Goal: Task Accomplishment & Management: Manage account settings

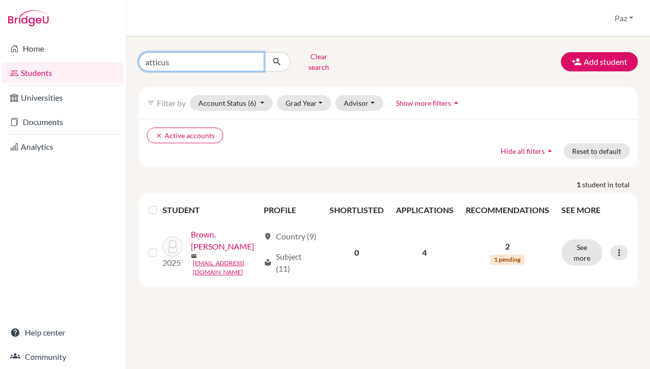
click at [217, 58] on input "atticus" at bounding box center [202, 61] width 126 height 19
type input "ahue"
click button "submit" at bounding box center [277, 61] width 27 height 19
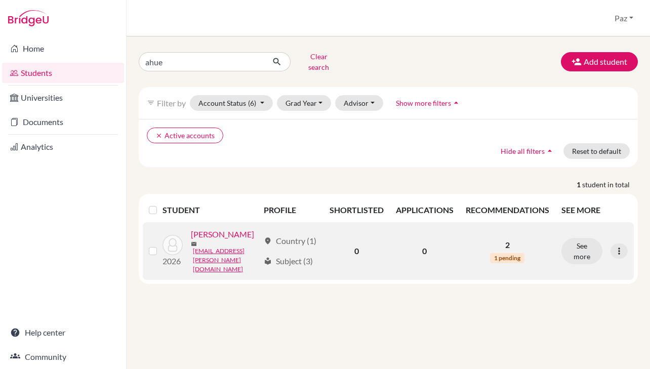
click at [197, 240] on link "[PERSON_NAME]" at bounding box center [222, 234] width 63 height 12
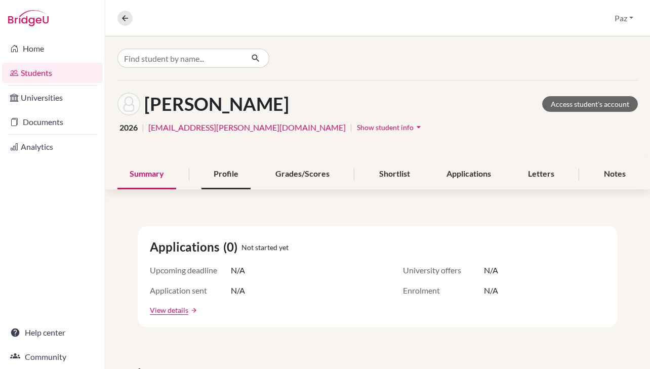
click at [222, 173] on div "Profile" at bounding box center [226, 174] width 49 height 30
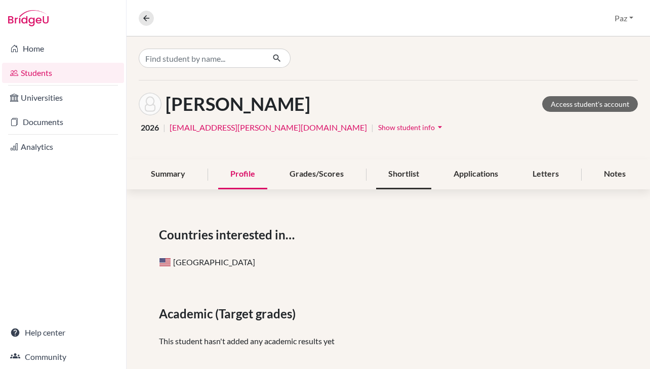
click at [412, 171] on div "Shortlist" at bounding box center [403, 174] width 55 height 30
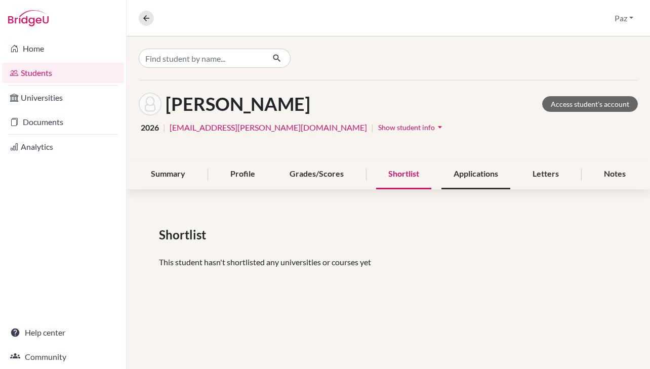
click at [490, 176] on div "Applications" at bounding box center [475, 174] width 69 height 30
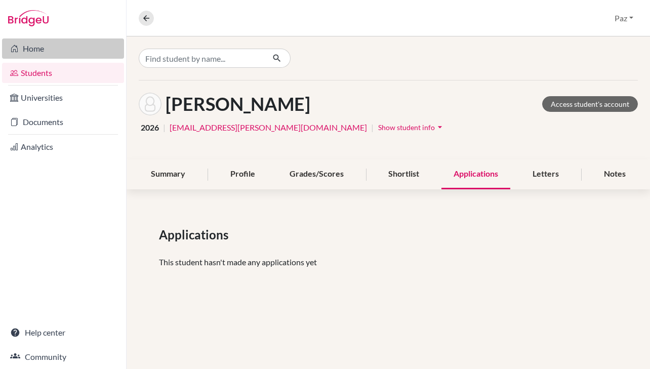
click at [43, 48] on link "Home" at bounding box center [63, 48] width 122 height 20
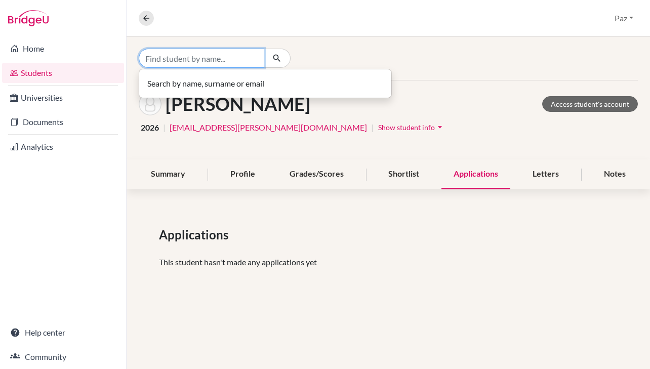
click at [207, 63] on input "Find student by name..." at bounding box center [202, 58] width 126 height 19
type input "[GEOGRAPHIC_DATA]"
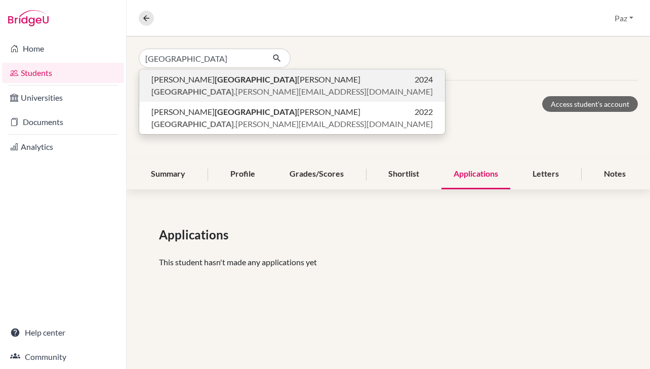
click at [242, 86] on span "[PERSON_NAME] .[PERSON_NAME][EMAIL_ADDRESS][DOMAIN_NAME]" at bounding box center [292, 92] width 282 height 12
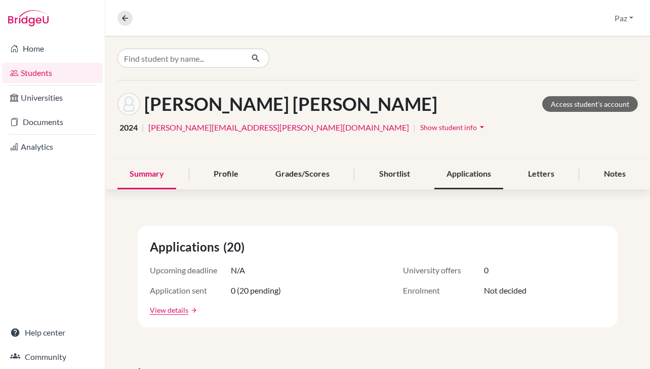
click at [483, 171] on div "Applications" at bounding box center [468, 174] width 69 height 30
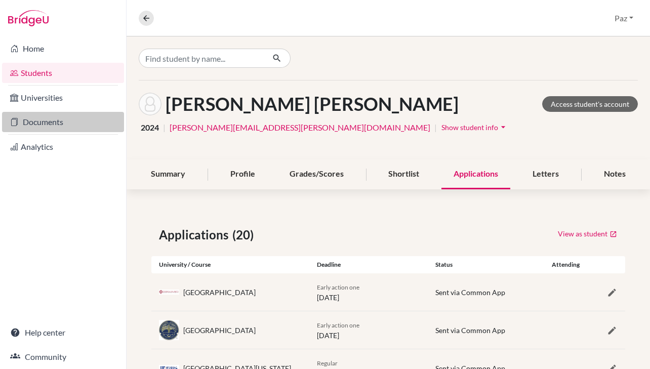
click at [60, 122] on link "Documents" at bounding box center [63, 122] width 122 height 20
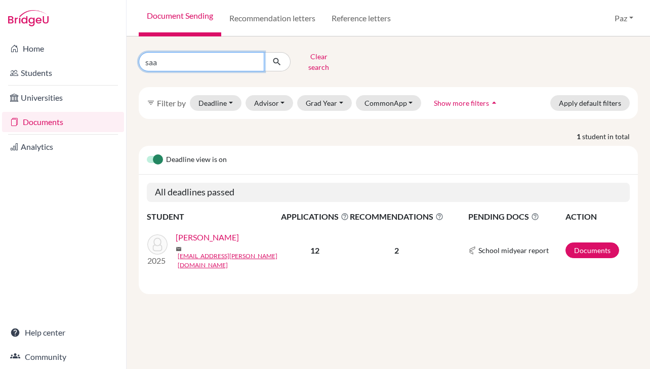
click at [209, 60] on input "saa" at bounding box center [202, 61] width 126 height 19
type input "morataya"
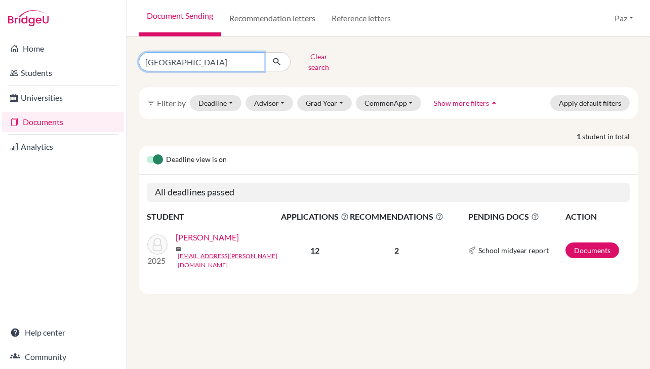
click button "submit" at bounding box center [277, 61] width 27 height 19
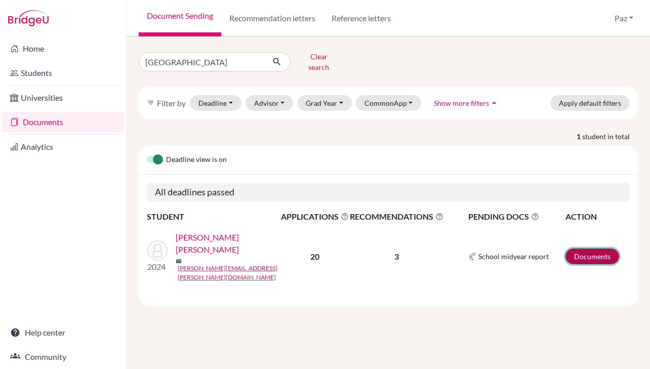
click at [583, 249] on link "Documents" at bounding box center [593, 257] width 54 height 16
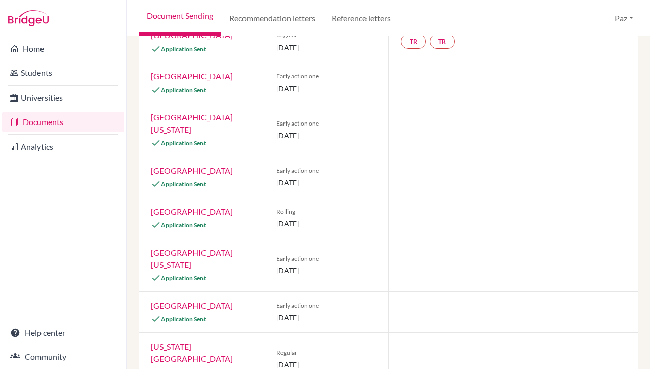
scroll to position [541, 0]
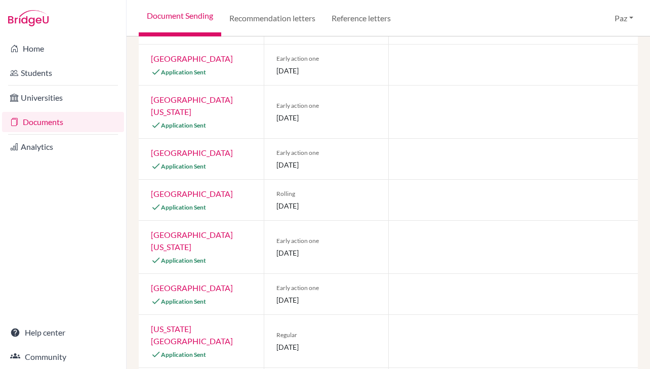
click at [429, 274] on div at bounding box center [513, 294] width 250 height 41
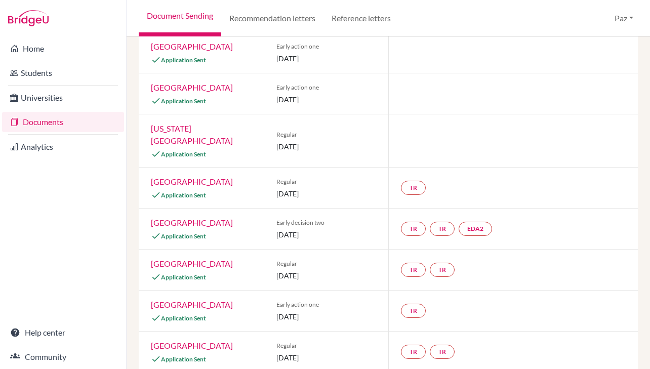
scroll to position [0, 0]
